Goal: Information Seeking & Learning: Learn about a topic

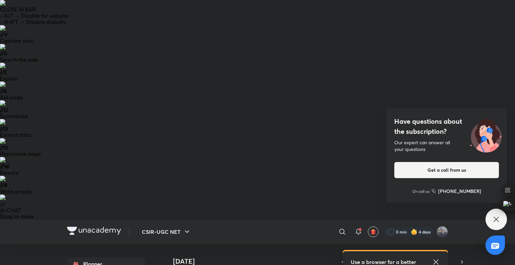
click at [437, 259] on icon at bounding box center [435, 261] width 5 height 5
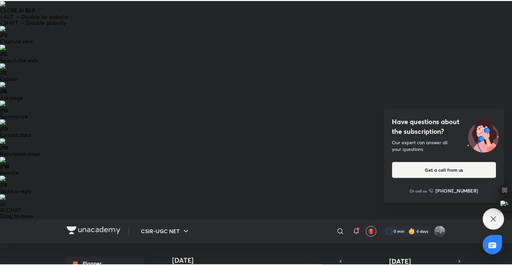
scroll to position [44, 0]
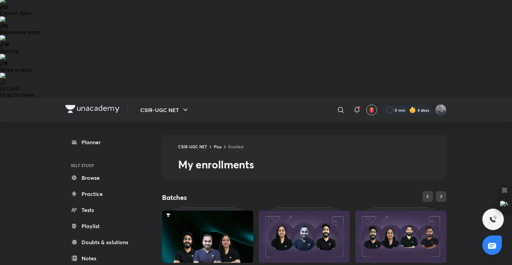
scroll to position [144, 0]
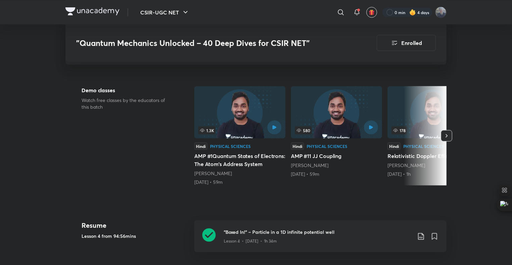
scroll to position [344, 0]
